Goal: Use online tool/utility: Utilize a website feature to perform a specific function

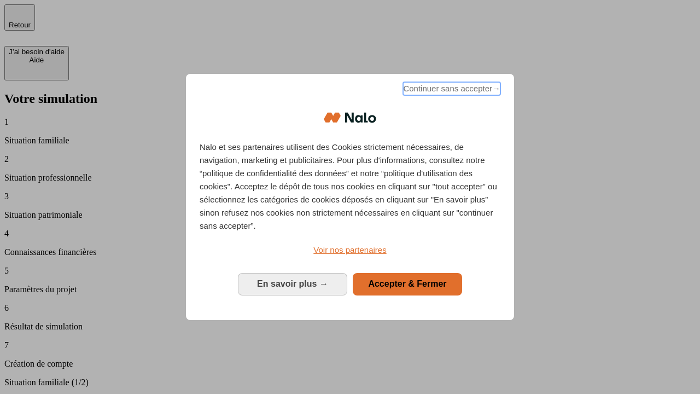
click at [451, 90] on span "Continuer sans accepter →" at bounding box center [451, 88] width 97 height 13
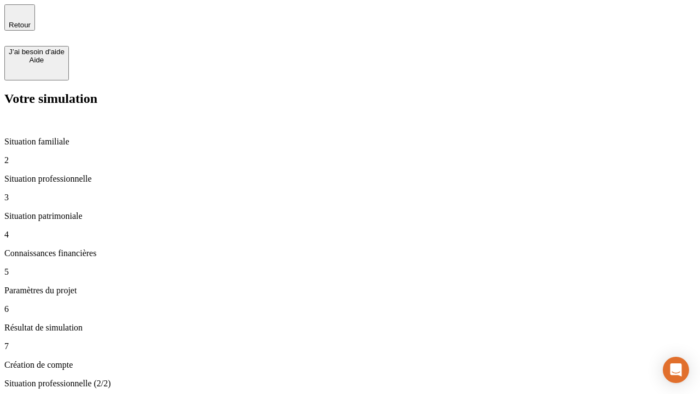
type input "30 000"
type input "40 000"
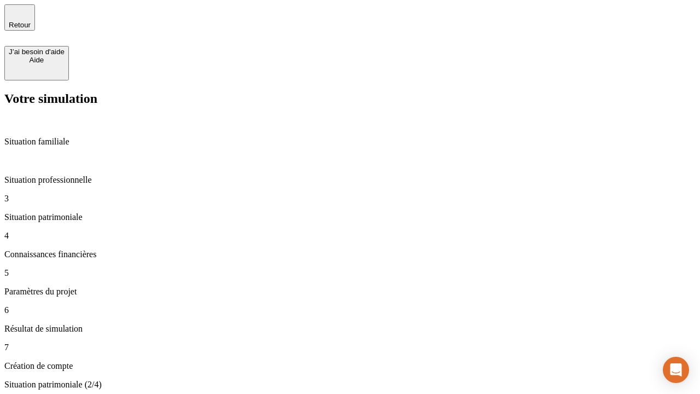
type input "1 100"
type input "20"
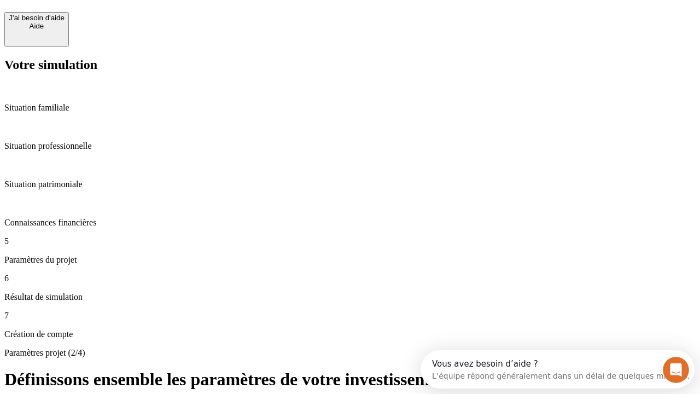
scroll to position [10, 0]
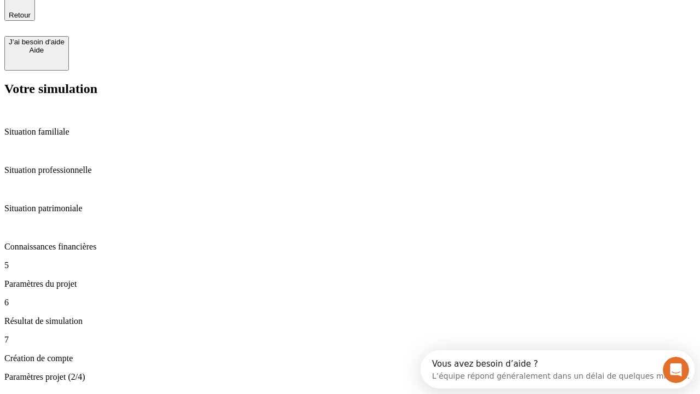
type input "40"
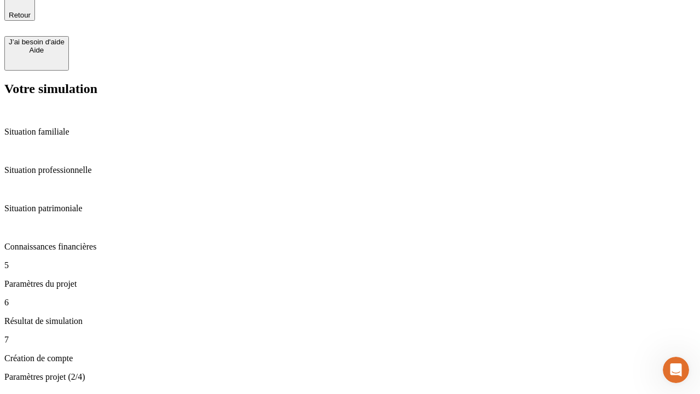
type input "50 000"
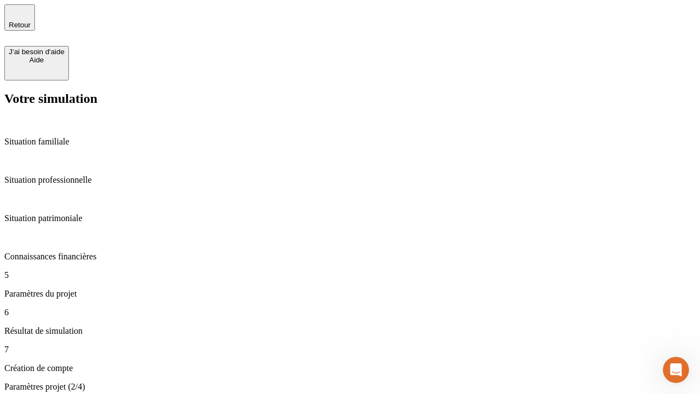
type input "640"
